Goal: Find contact information: Find contact information

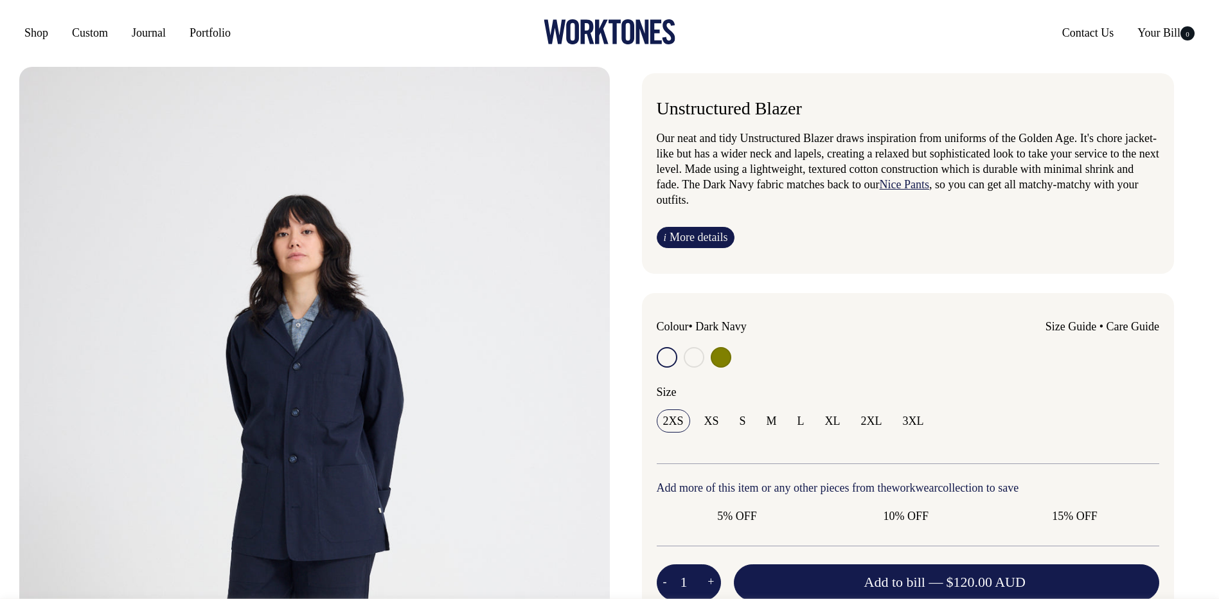
radio input "true"
radio input "false"
radio input "true"
select select "Off-White"
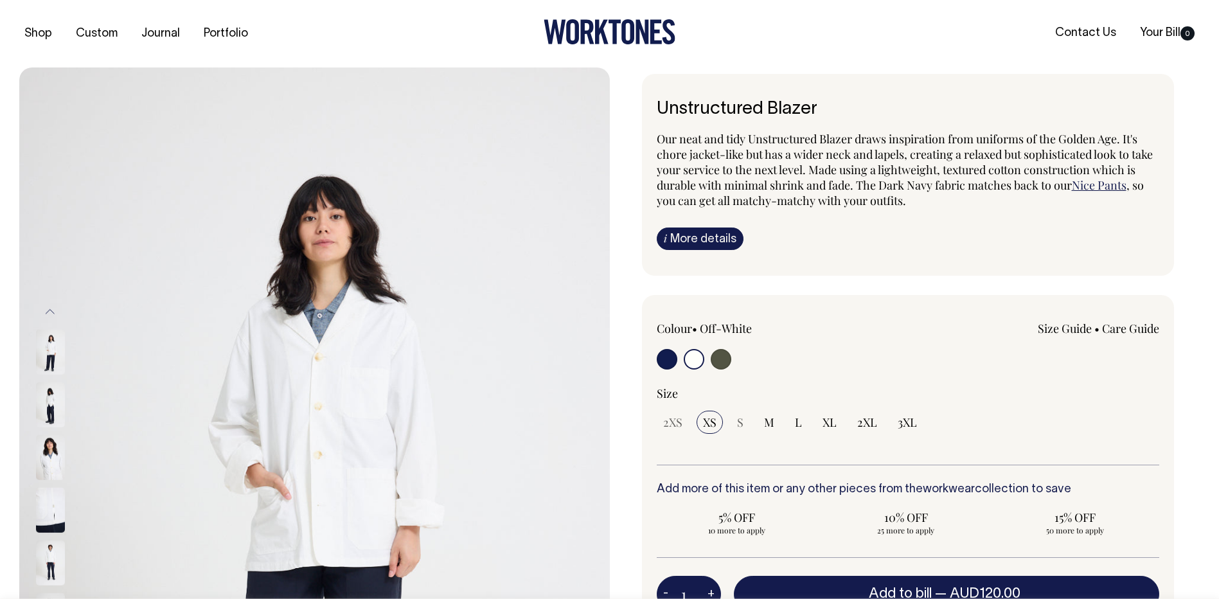
click at [1086, 26] on link "Contact Us" at bounding box center [1085, 32] width 71 height 21
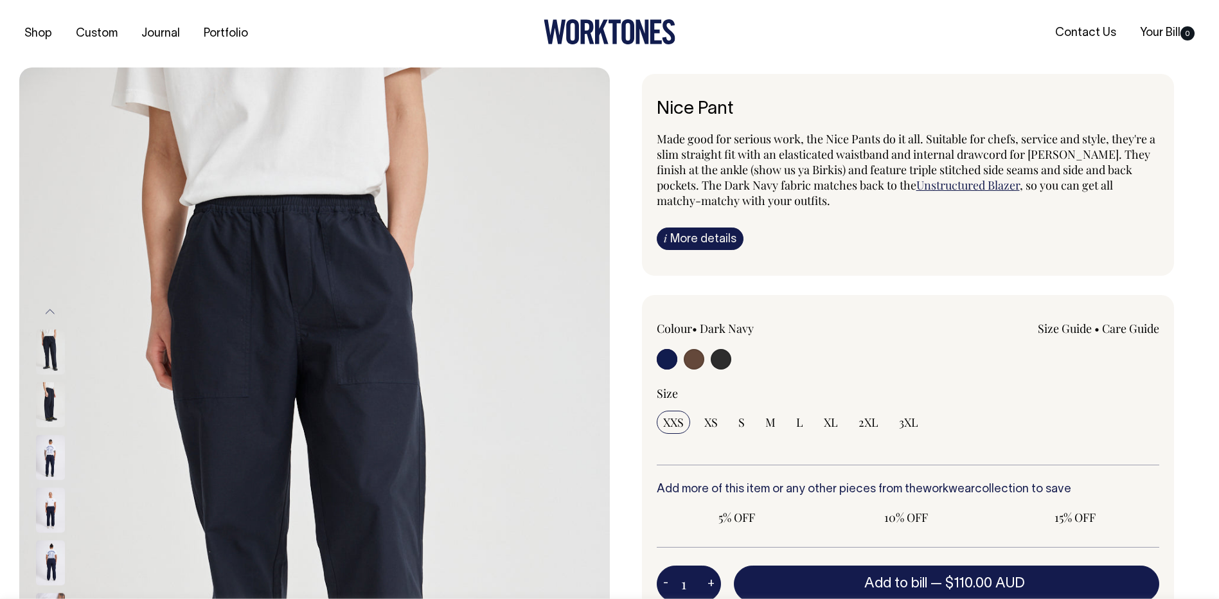
radio input "true"
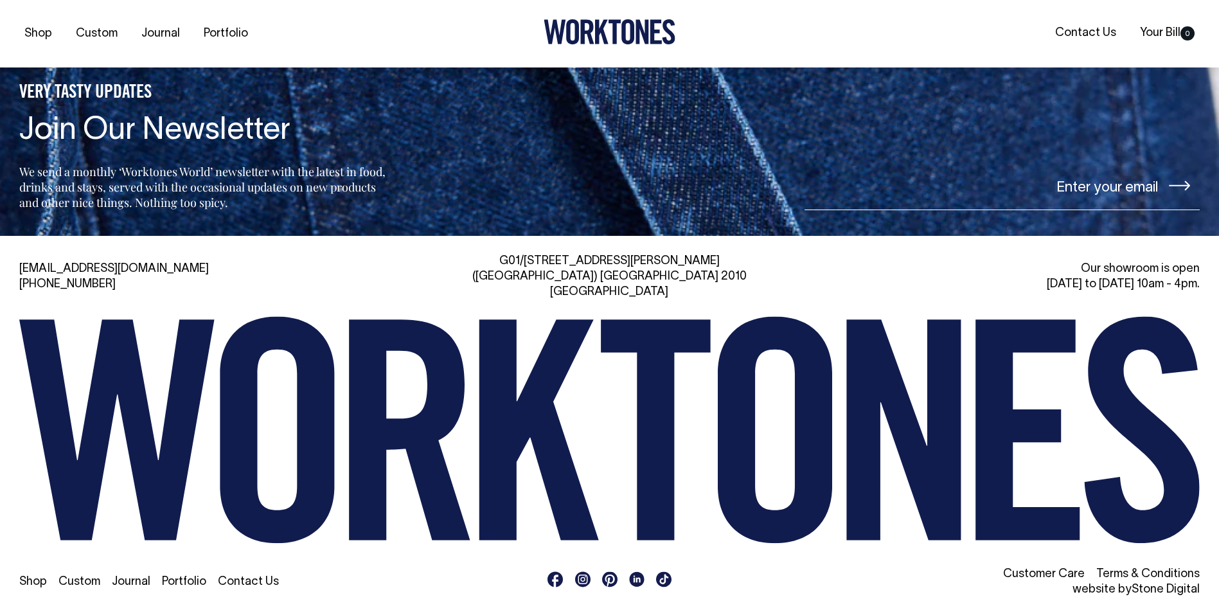
scroll to position [3061, 0]
